Goal: Ask a question: Seek information or help from site administrators or community

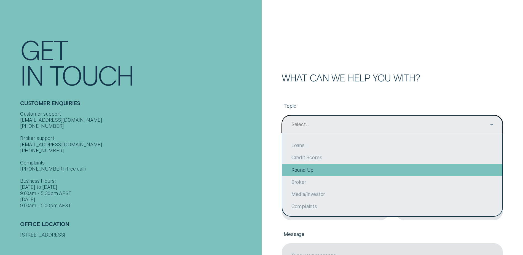
click at [300, 171] on div "Round Up" at bounding box center [392, 170] width 220 height 12
type input "Round Up"
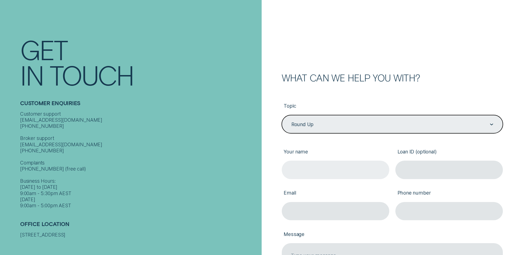
click at [307, 170] on input "Your name" at bounding box center [335, 169] width 107 height 18
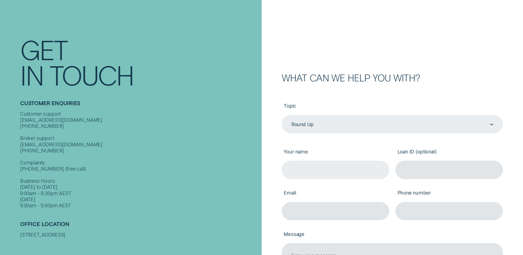
type input "[PERSON_NAME]"
type input "[PERSON_NAME][EMAIL_ADDRESS][DOMAIN_NAME]"
type input "0412332101"
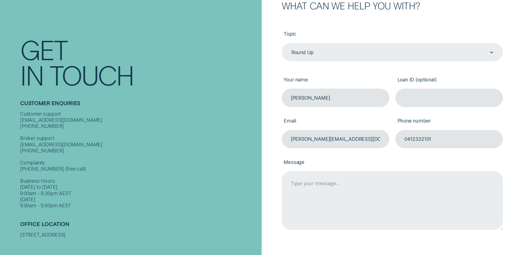
scroll to position [110, 0]
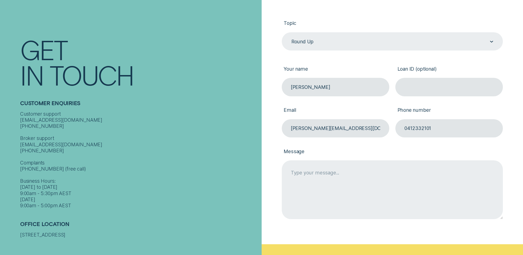
click at [327, 180] on textarea "Message" at bounding box center [392, 189] width 221 height 58
type textarea "W"
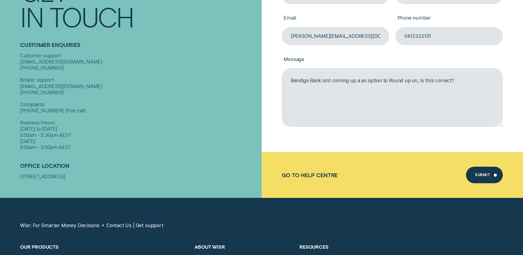
scroll to position [220, 0]
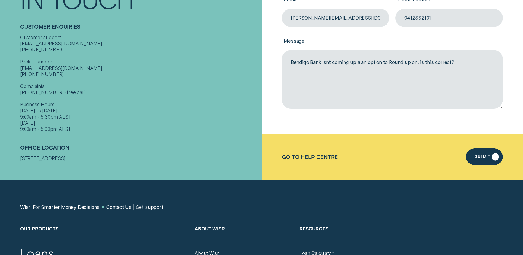
type textarea "Bendigo Bank isnt coming up a an option to Round up on, is this correct?"
click at [479, 155] on div "Submit" at bounding box center [484, 156] width 37 height 17
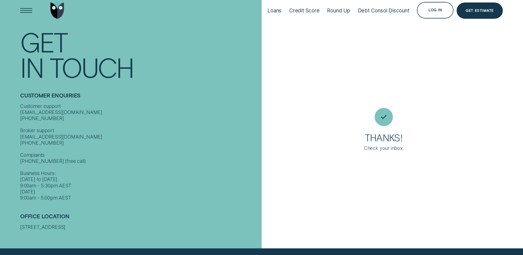
scroll to position [4, 0]
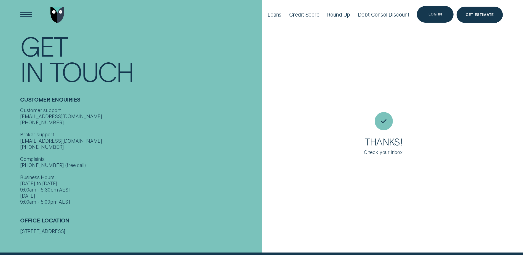
click at [435, 16] on div "Log in" at bounding box center [435, 14] width 14 height 3
